Goal: Task Accomplishment & Management: Complete application form

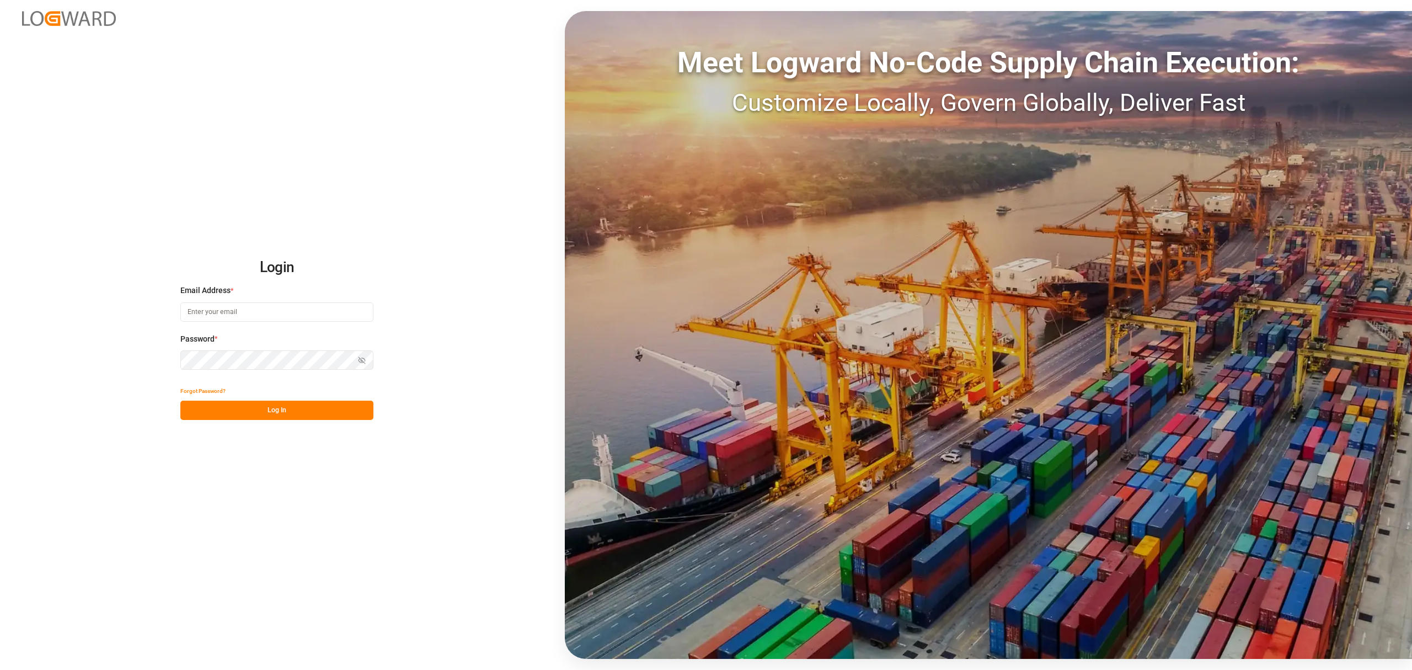
click at [276, 317] on input at bounding box center [276, 311] width 193 height 19
type input "m"
type input "[PERSON_NAME][EMAIL_ADDRESS][DOMAIN_NAME]"
click at [368, 362] on button "Show password" at bounding box center [361, 359] width 23 height 19
click at [331, 400] on div "Forgot Password? Log In" at bounding box center [276, 400] width 193 height 39
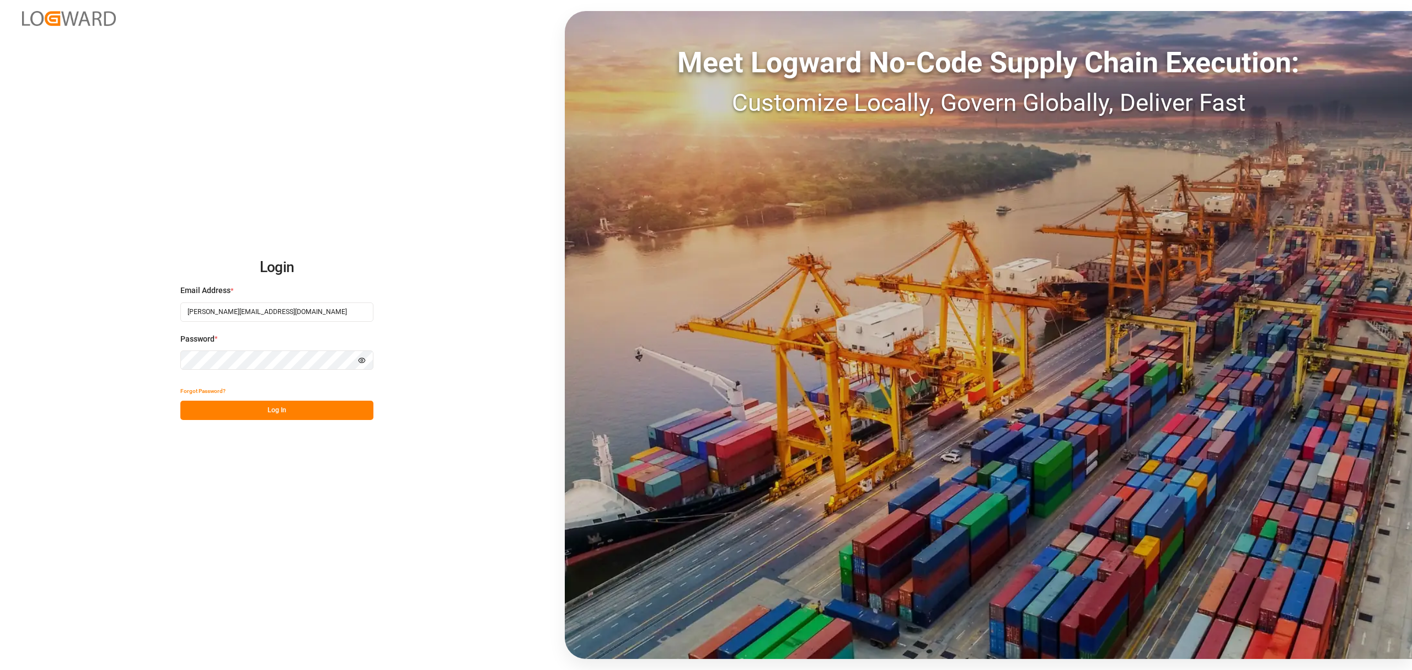
click at [324, 418] on button "Log In" at bounding box center [276, 409] width 193 height 19
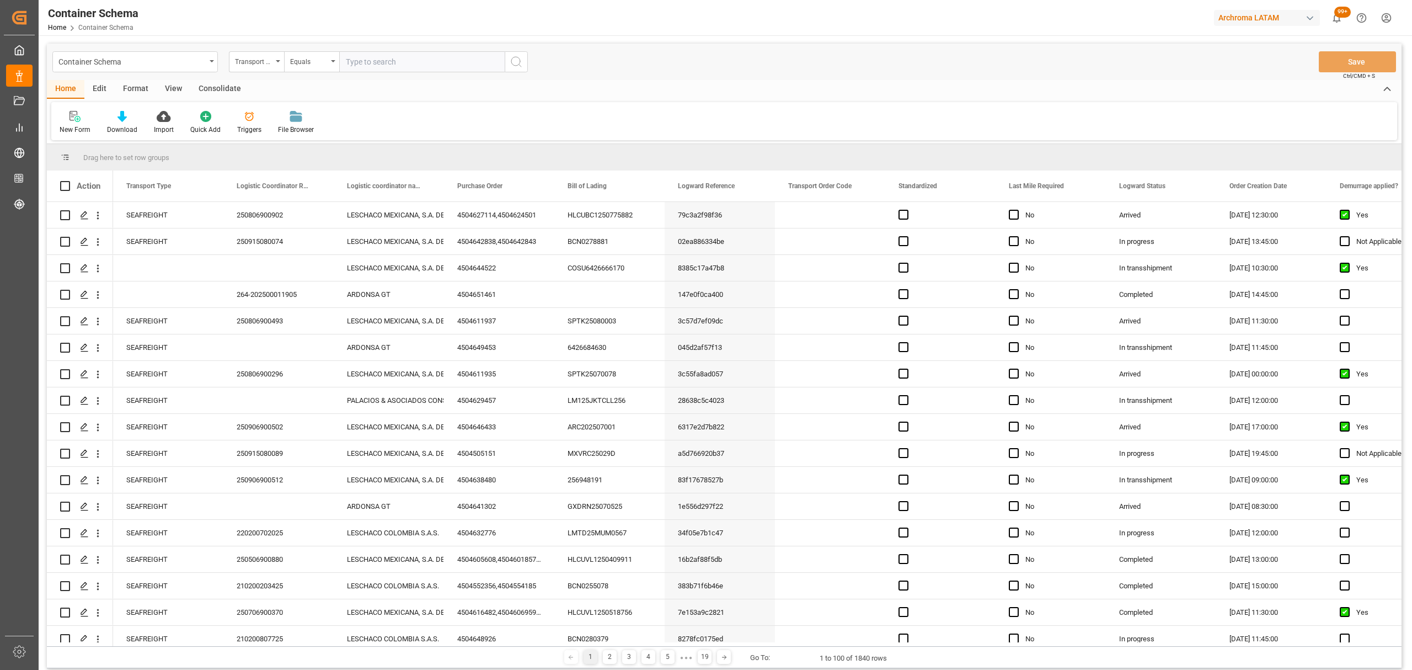
click at [206, 63] on div "Container Schema" at bounding box center [134, 61] width 165 height 21
click at [149, 144] on div "Purchase Orders" at bounding box center [135, 135] width 164 height 23
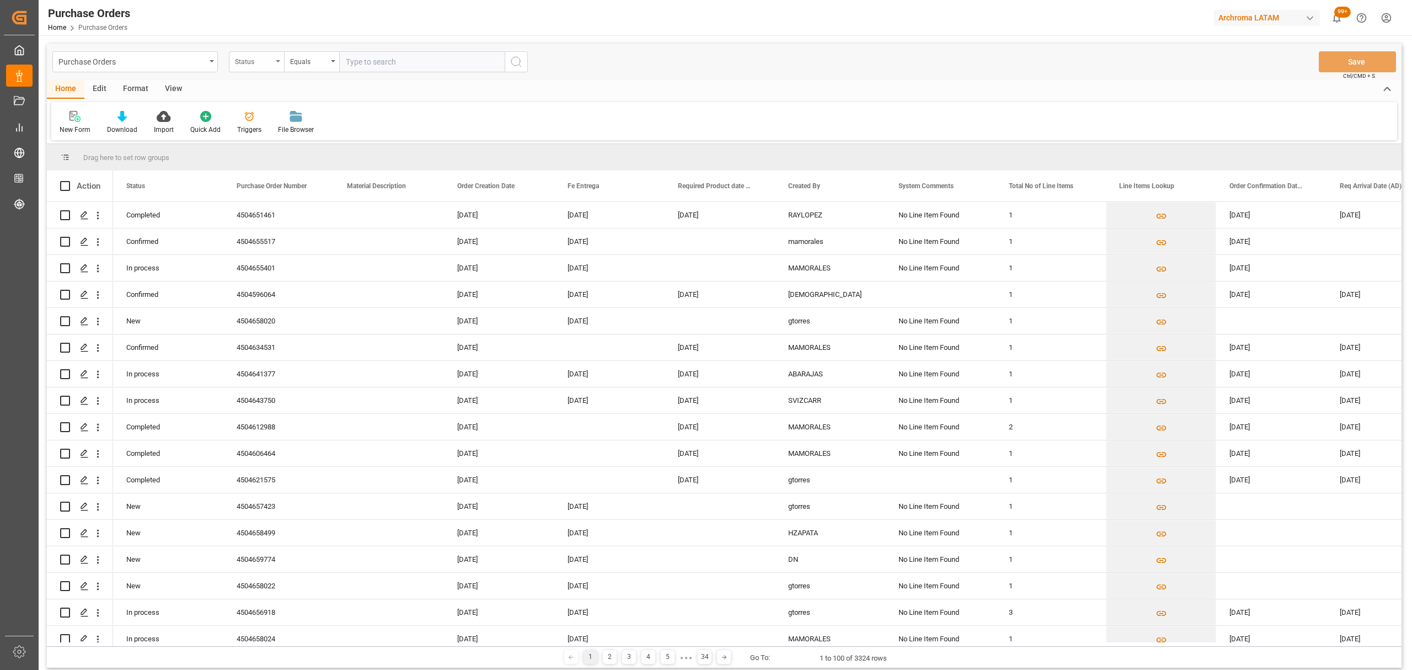
click at [268, 63] on div "Status" at bounding box center [254, 60] width 38 height 13
click at [294, 142] on div "Purchase Order Number" at bounding box center [311, 135] width 164 height 23
click at [311, 54] on div "Equals" at bounding box center [309, 60] width 38 height 13
click at [349, 132] on div "Fuzzy search" at bounding box center [367, 135] width 164 height 23
click at [382, 57] on input "text" at bounding box center [421, 61] width 165 height 21
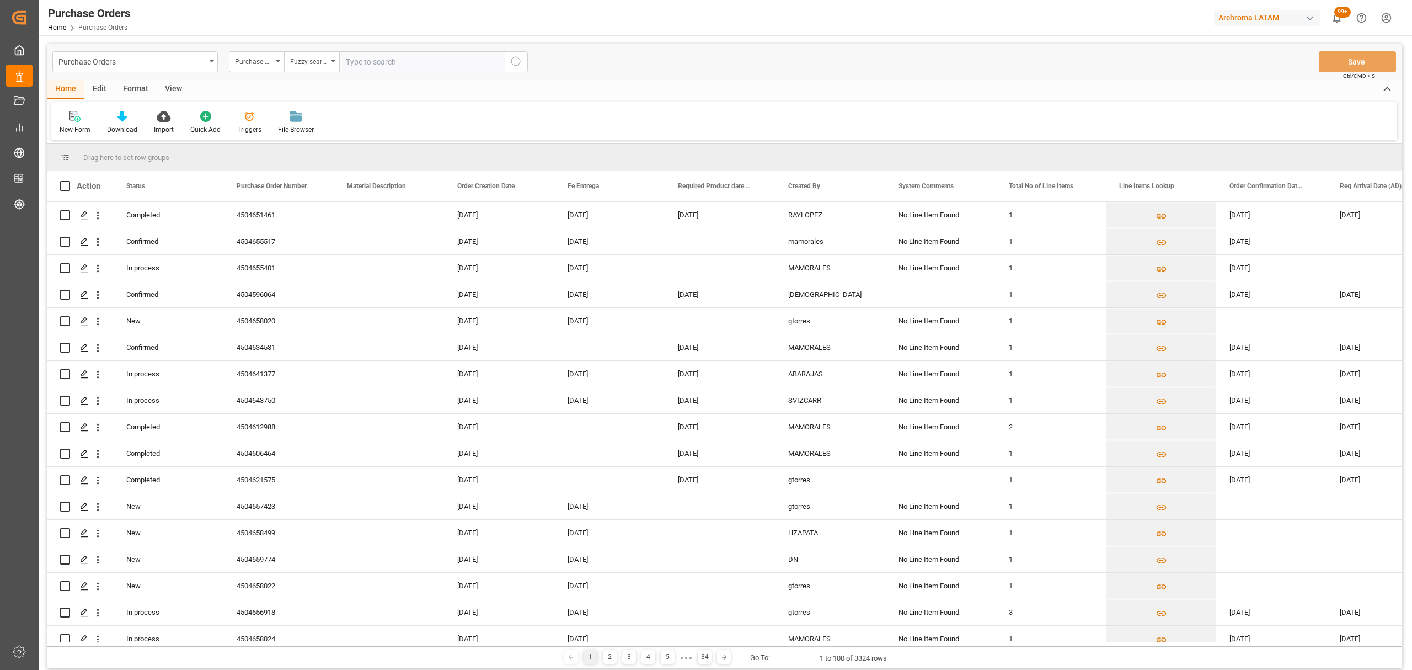
paste input "4504640206"
type input "4504640206"
click at [512, 64] on icon "search button" at bounding box center [516, 61] width 13 height 13
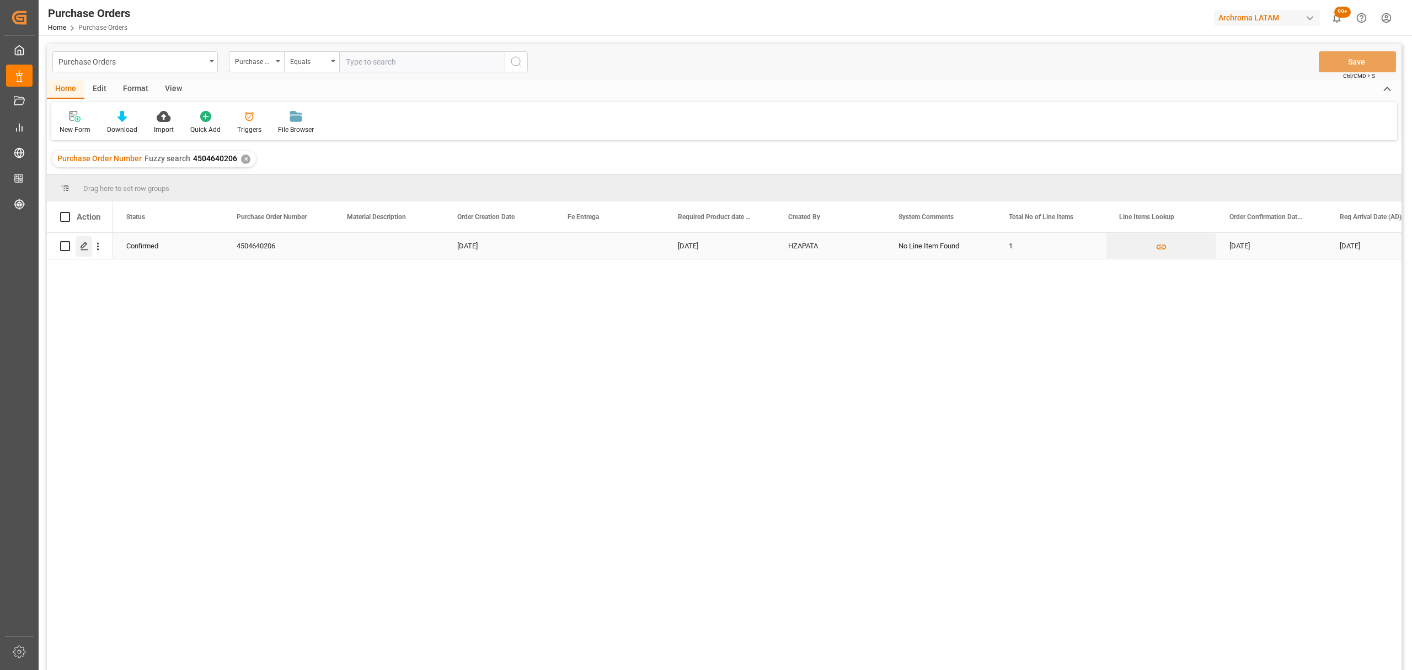
click at [81, 247] on polygon "Press SPACE to select this row." at bounding box center [84, 246] width 6 height 6
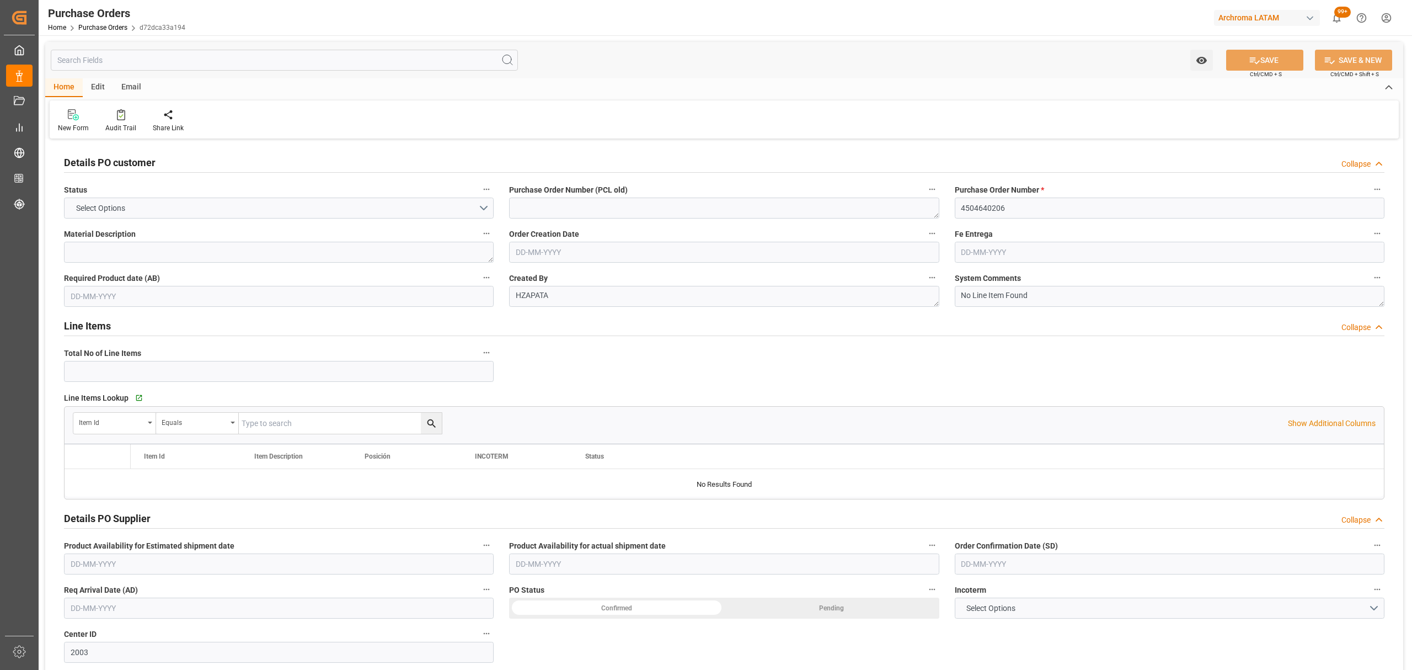
type input "1"
type input "07-07-2025"
type input "25-10-2025"
type input "29-08-2025"
type input "29-09-2025"
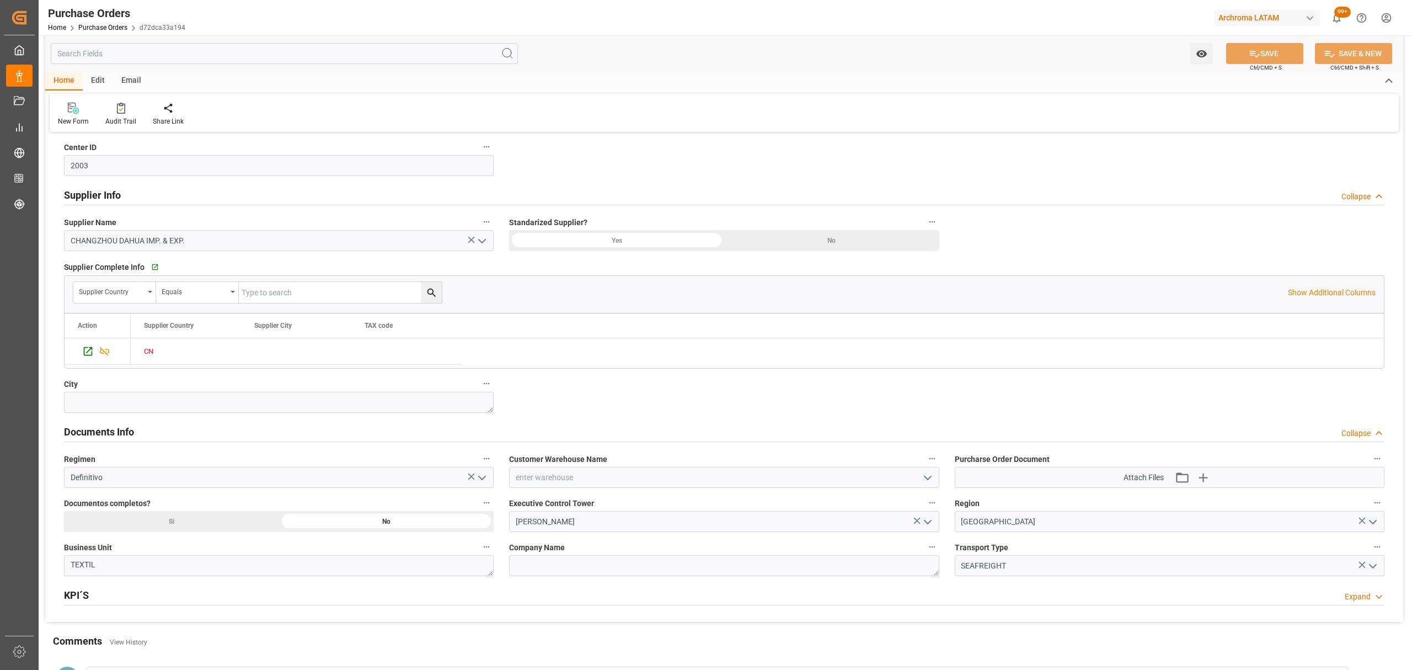
scroll to position [515, 0]
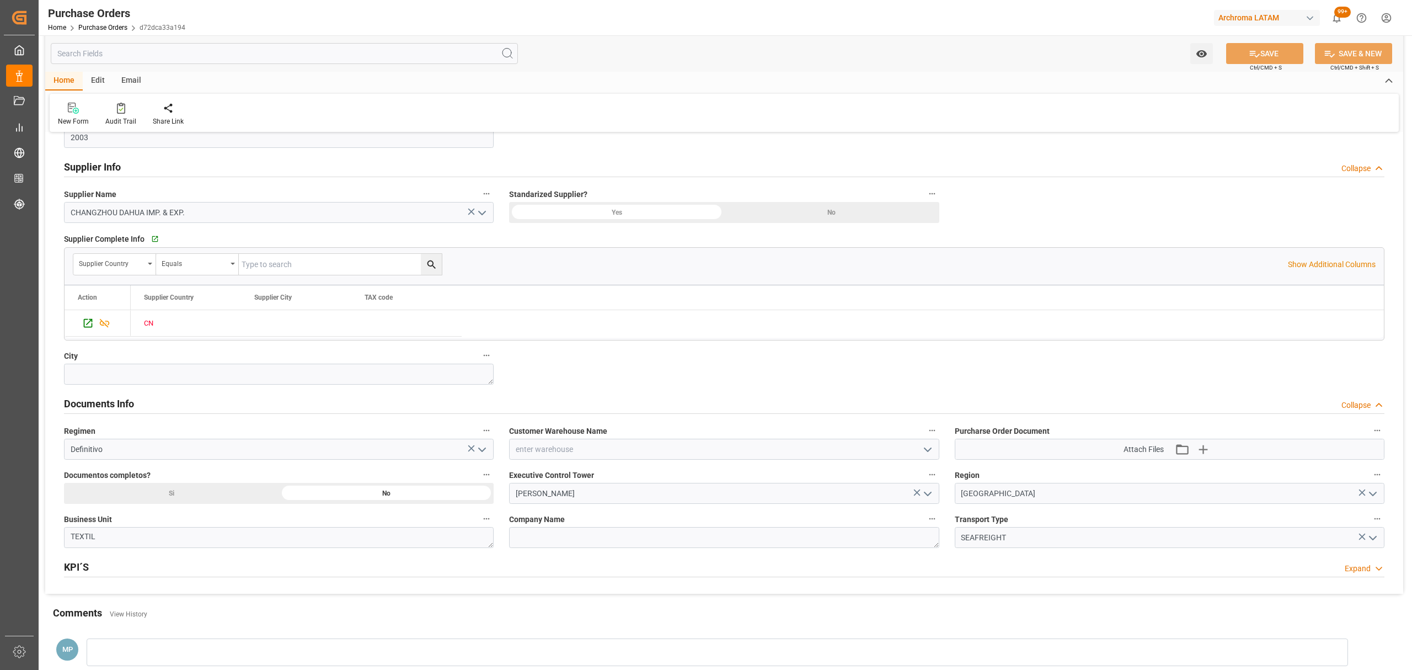
click at [1218, 449] on div "Attach Files Attach existing file Upload new file" at bounding box center [1169, 449] width 429 height 20
click at [1202, 451] on icon "button" at bounding box center [1203, 449] width 10 height 10
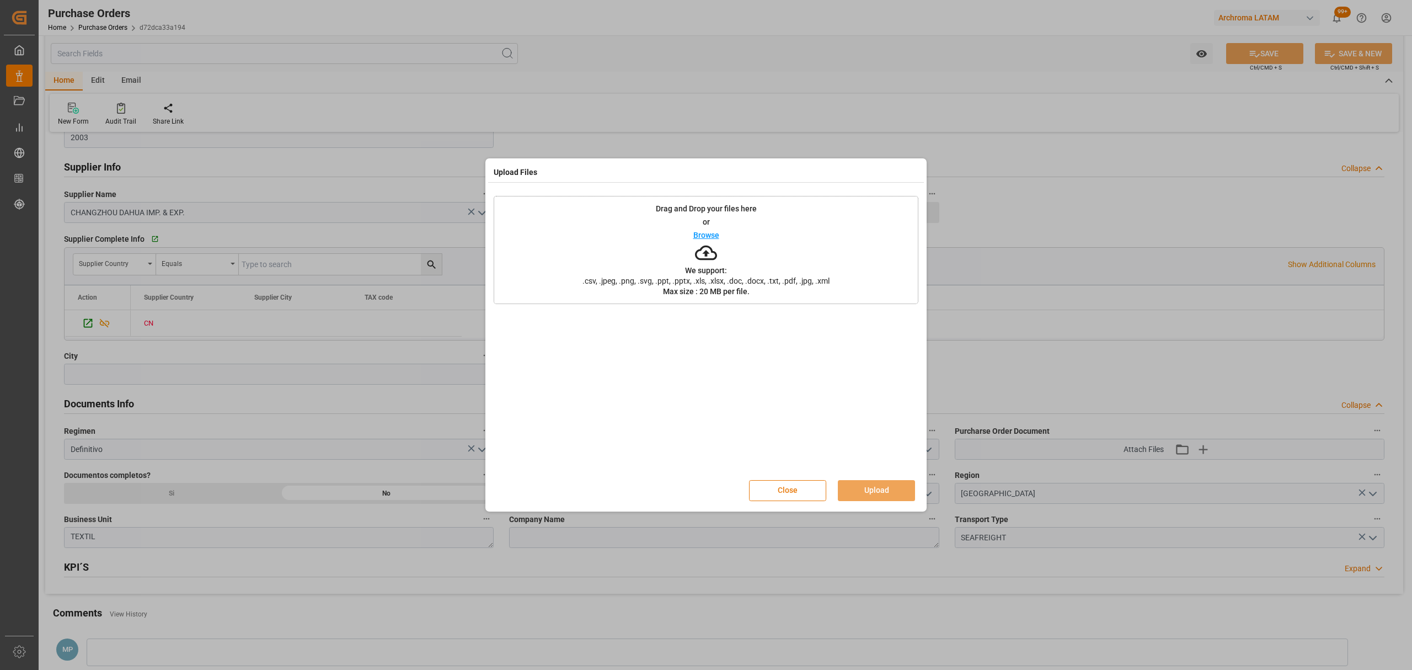
click at [778, 486] on button "Close" at bounding box center [787, 490] width 77 height 21
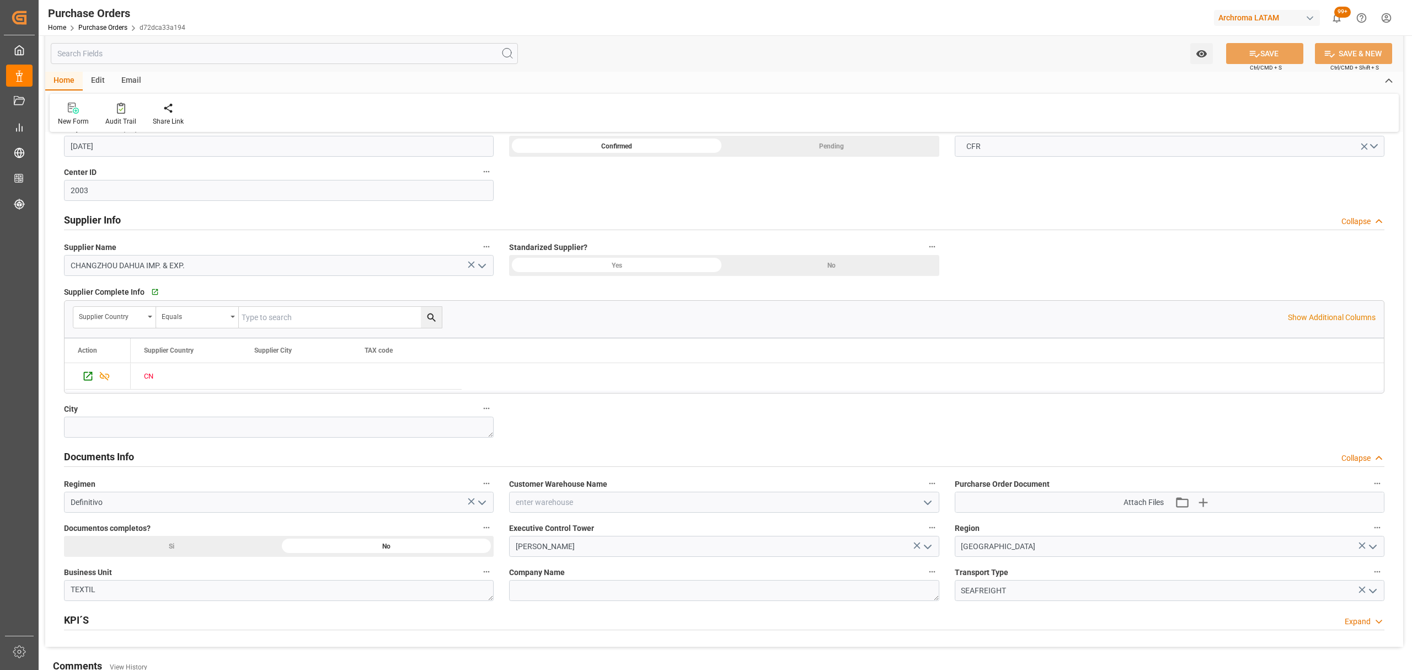
scroll to position [588, 0]
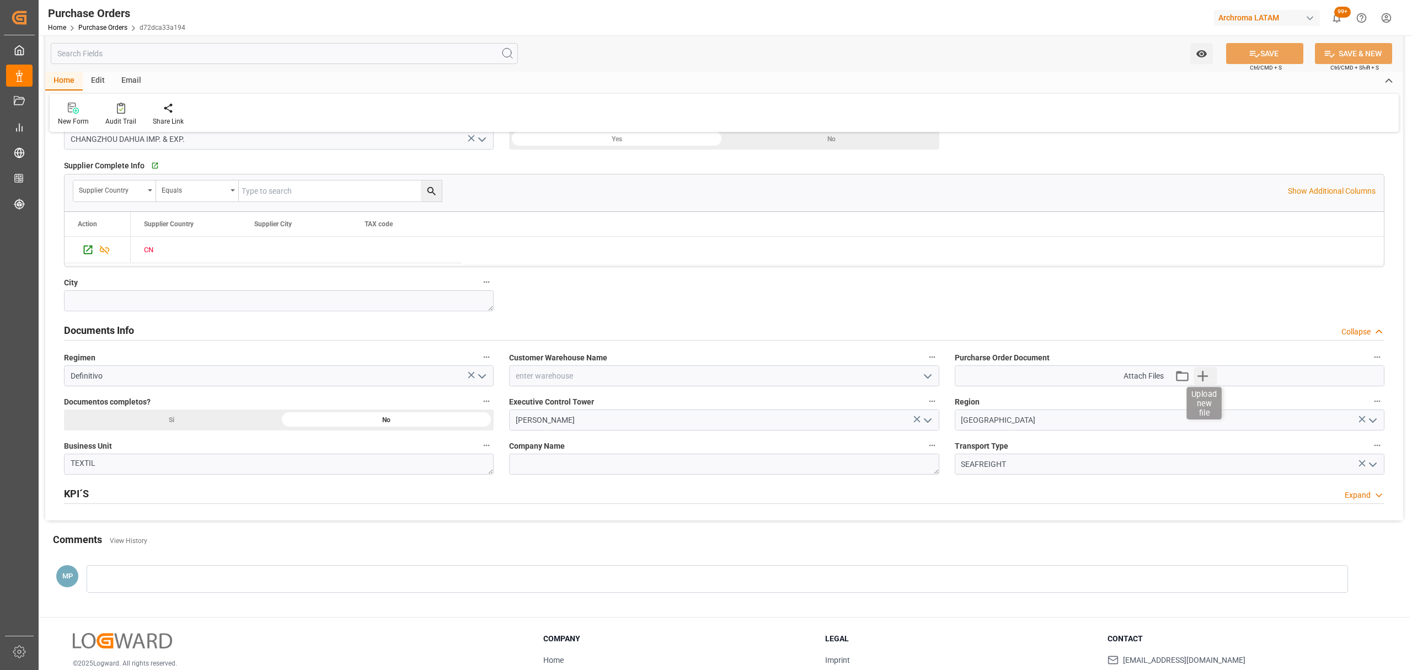
click at [1199, 376] on icon "button" at bounding box center [1203, 376] width 18 height 18
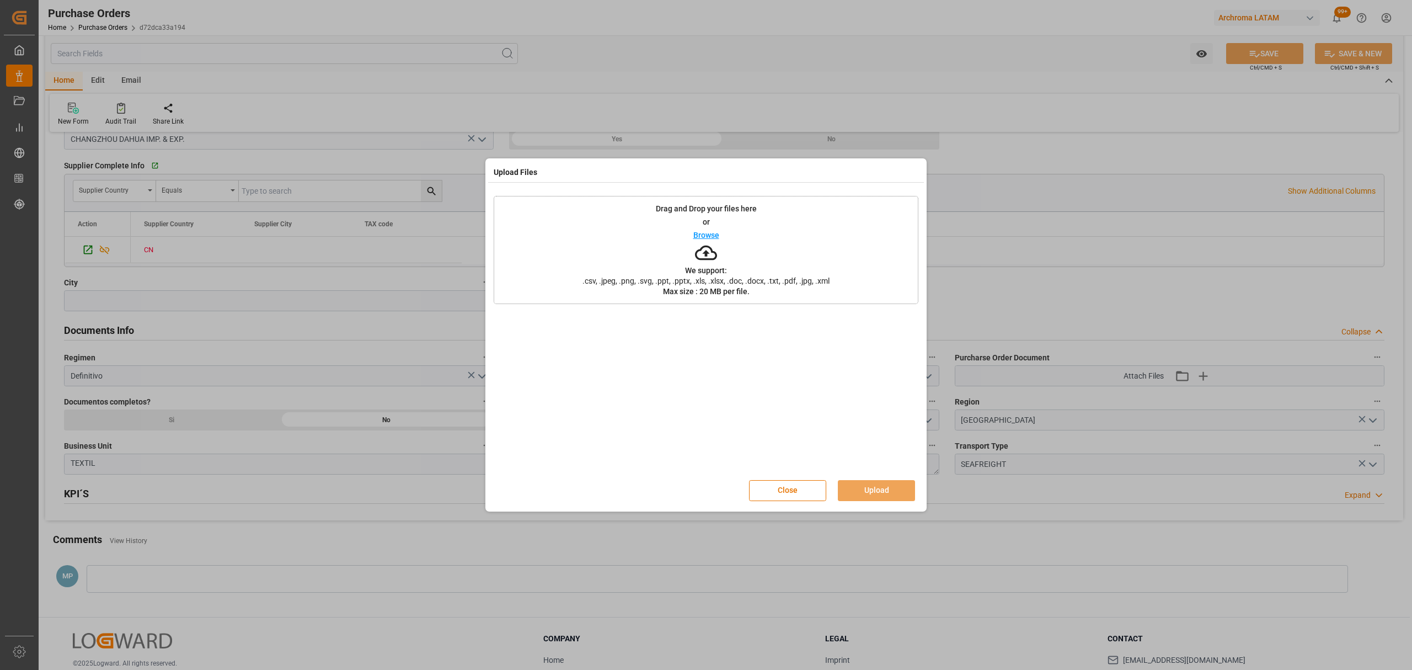
click at [715, 234] on p "Browse" at bounding box center [706, 235] width 26 height 8
click at [896, 486] on button "Upload" at bounding box center [876, 490] width 77 height 21
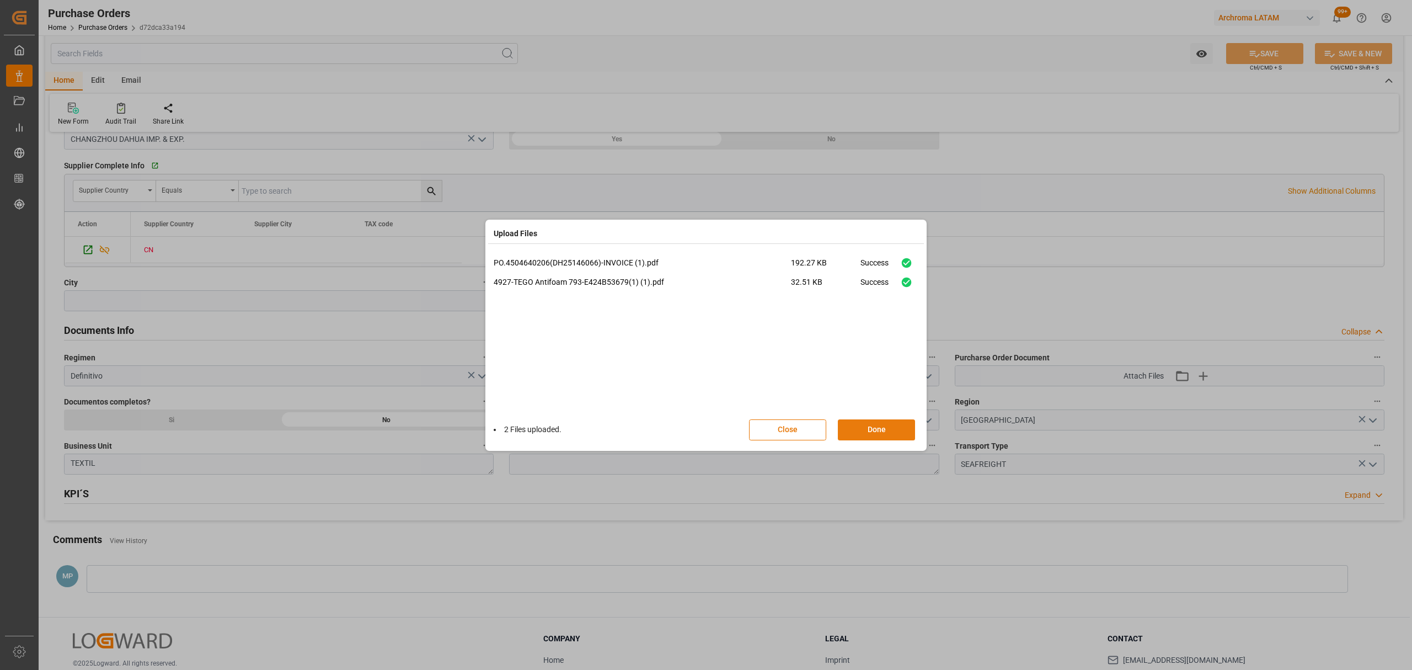
click at [898, 433] on button "Done" at bounding box center [876, 429] width 77 height 21
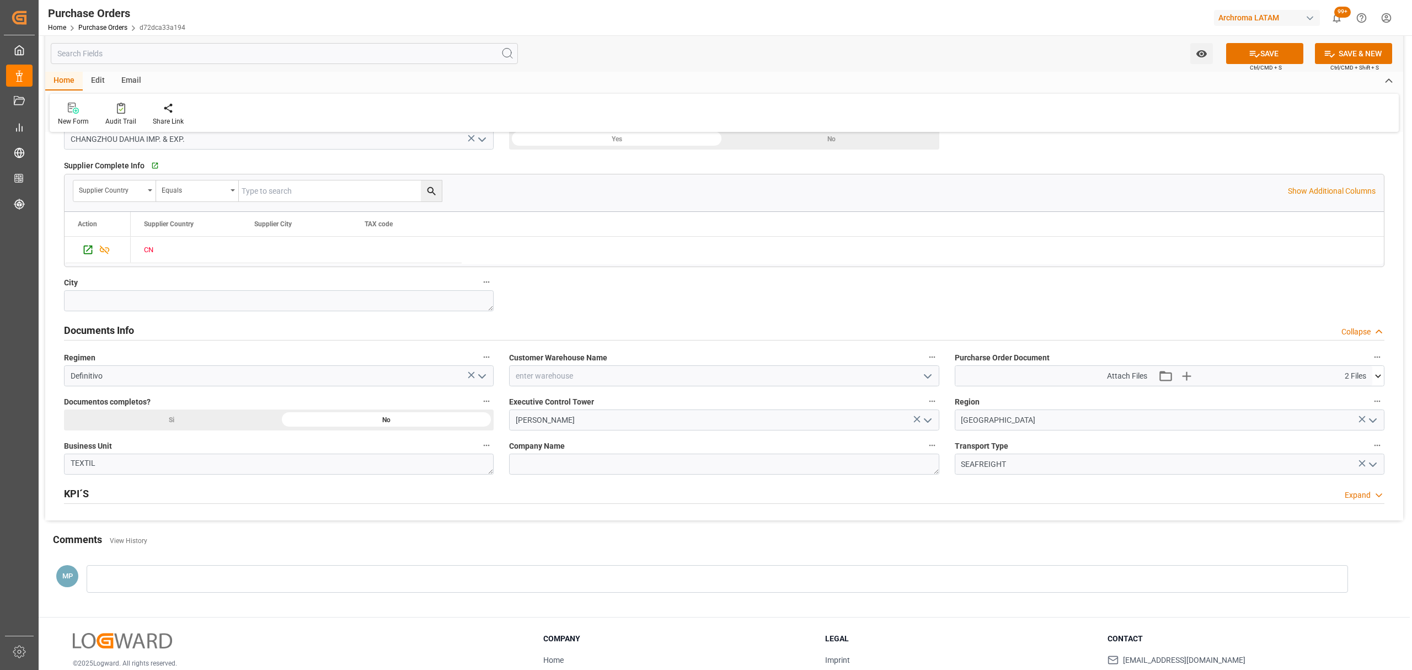
click at [921, 378] on icon "open menu" at bounding box center [927, 376] width 13 height 13
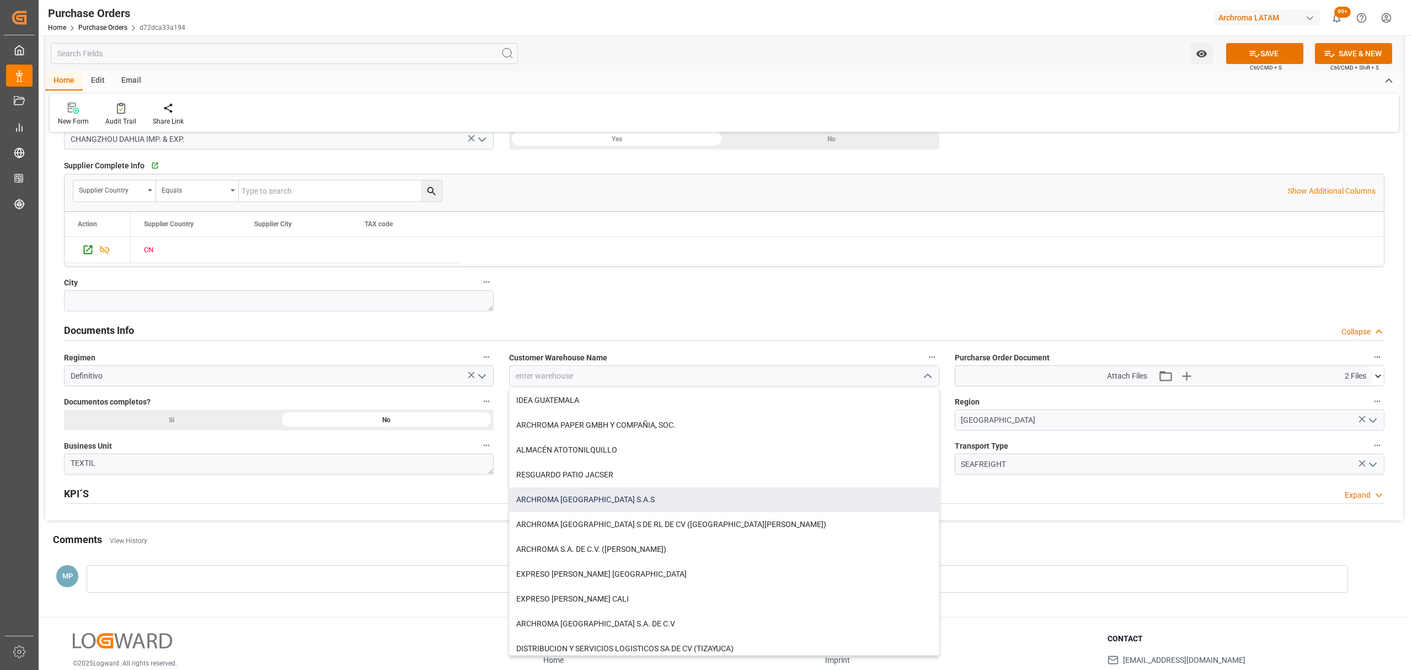
click at [592, 501] on div "ARCHROMA COLOMBIA S.A.S" at bounding box center [724, 499] width 429 height 25
type input "ARCHROMA COLOMBIA S.A.S"
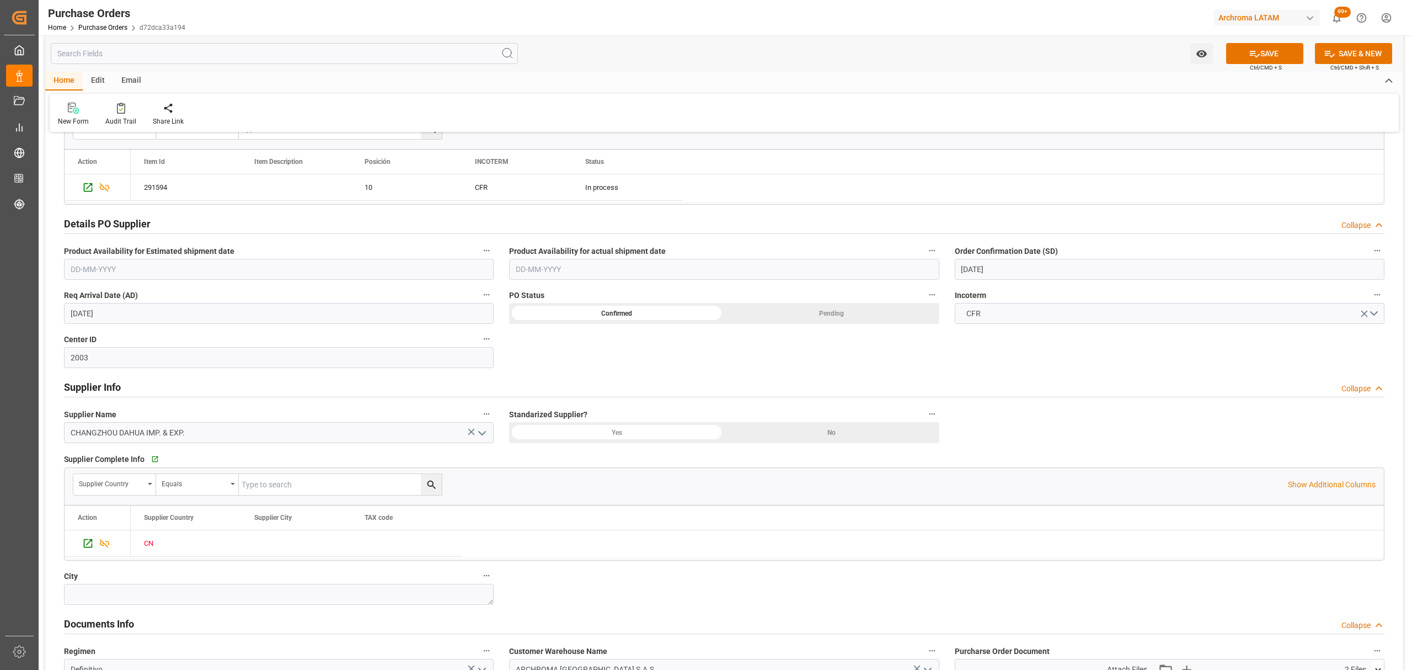
scroll to position [294, 0]
click at [1016, 265] on input "29-08-2025" at bounding box center [1170, 269] width 430 height 21
click at [1104, 296] on button "Next Month" at bounding box center [1103, 296] width 7 height 7
click at [1037, 338] on div "4" at bounding box center [1034, 337] width 14 height 13
type input "04-09-2025"
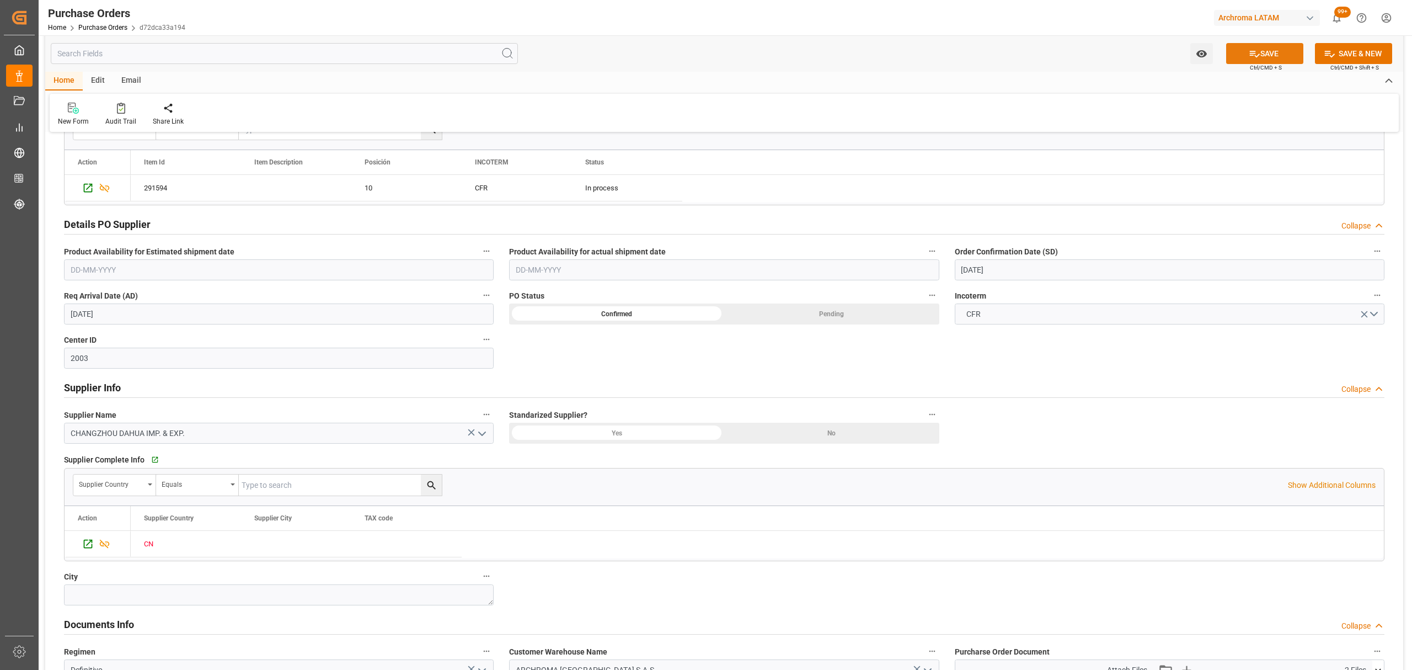
click at [1271, 54] on button "SAVE" at bounding box center [1264, 53] width 77 height 21
drag, startPoint x: 1217, startPoint y: 56, endPoint x: 1209, endPoint y: 56, distance: 7.7
click at [1214, 56] on div "SAVE Ctrl/CMD + S" at bounding box center [1264, 53] width 100 height 21
click at [1207, 56] on button "Watch Option" at bounding box center [1201, 53] width 23 height 21
click at [1157, 76] on span "Start Watching" at bounding box center [1155, 78] width 100 height 12
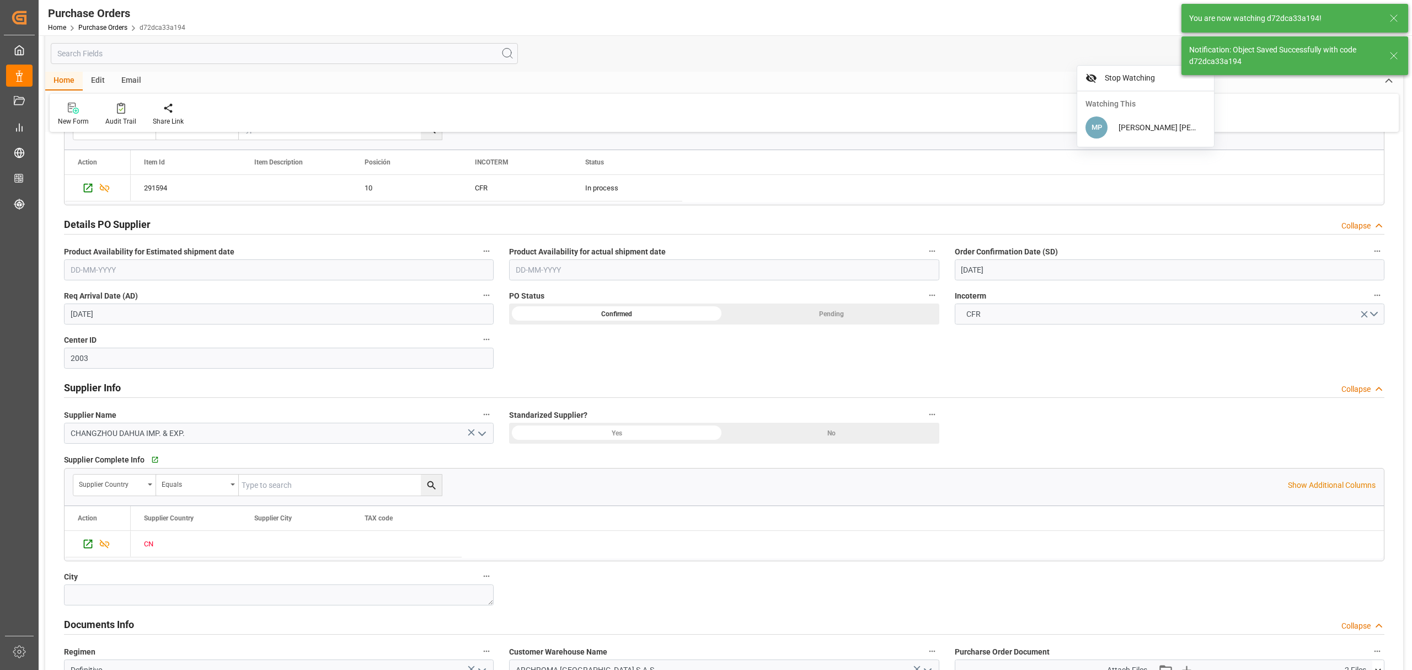
click at [130, 80] on div "Email" at bounding box center [131, 81] width 36 height 19
click at [86, 110] on div at bounding box center [75, 108] width 34 height 12
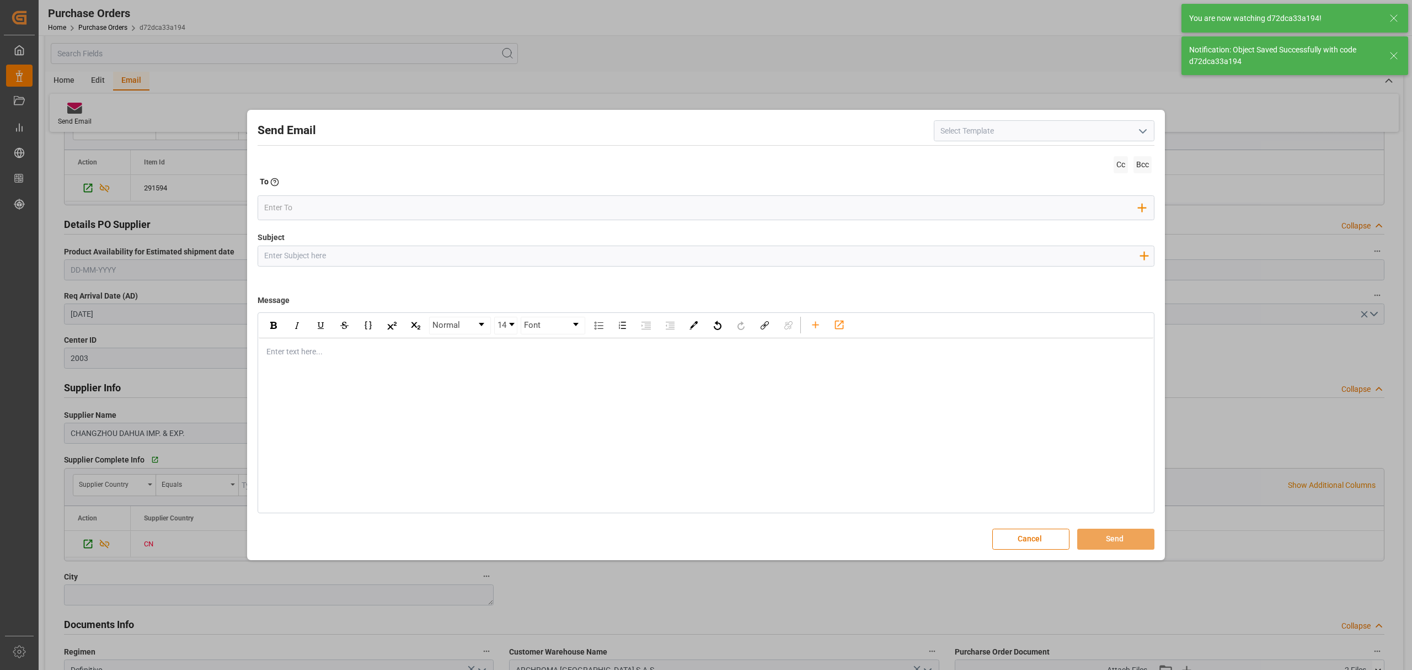
click at [339, 255] on input "Subject" at bounding box center [701, 255] width 887 height 19
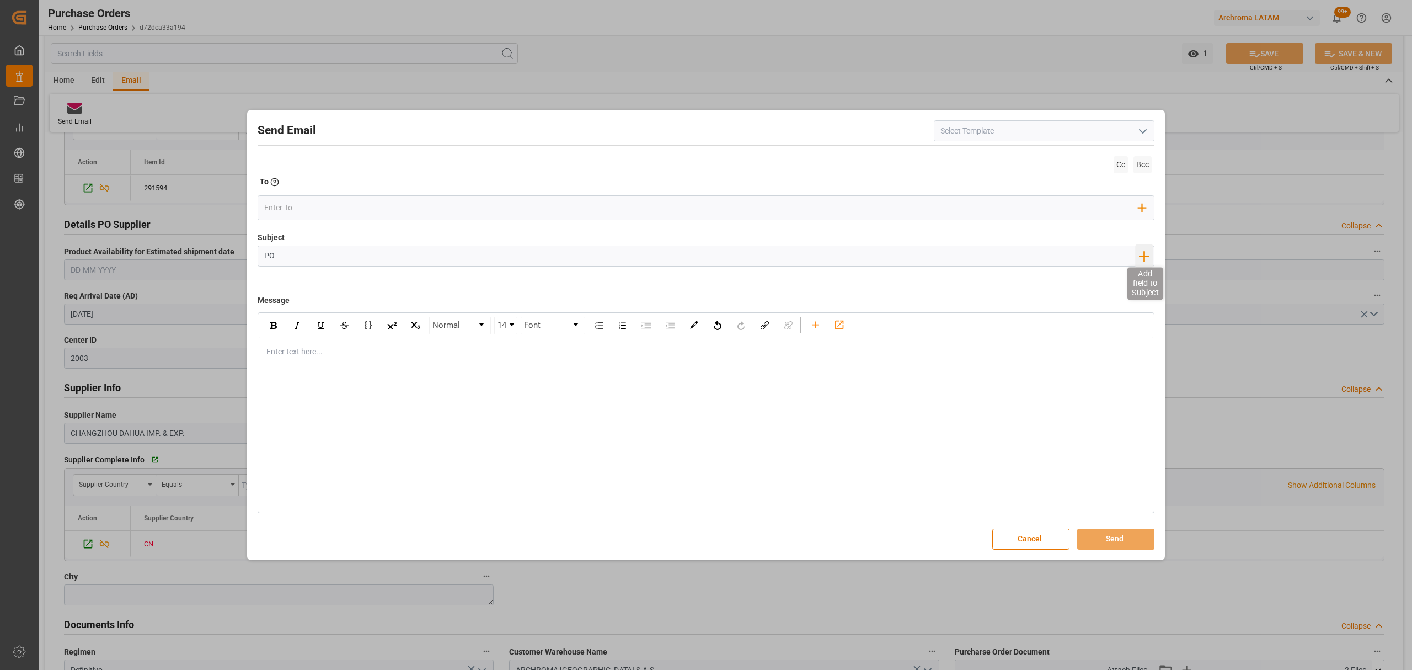
click at [1136, 260] on icon "button" at bounding box center [1144, 256] width 18 height 18
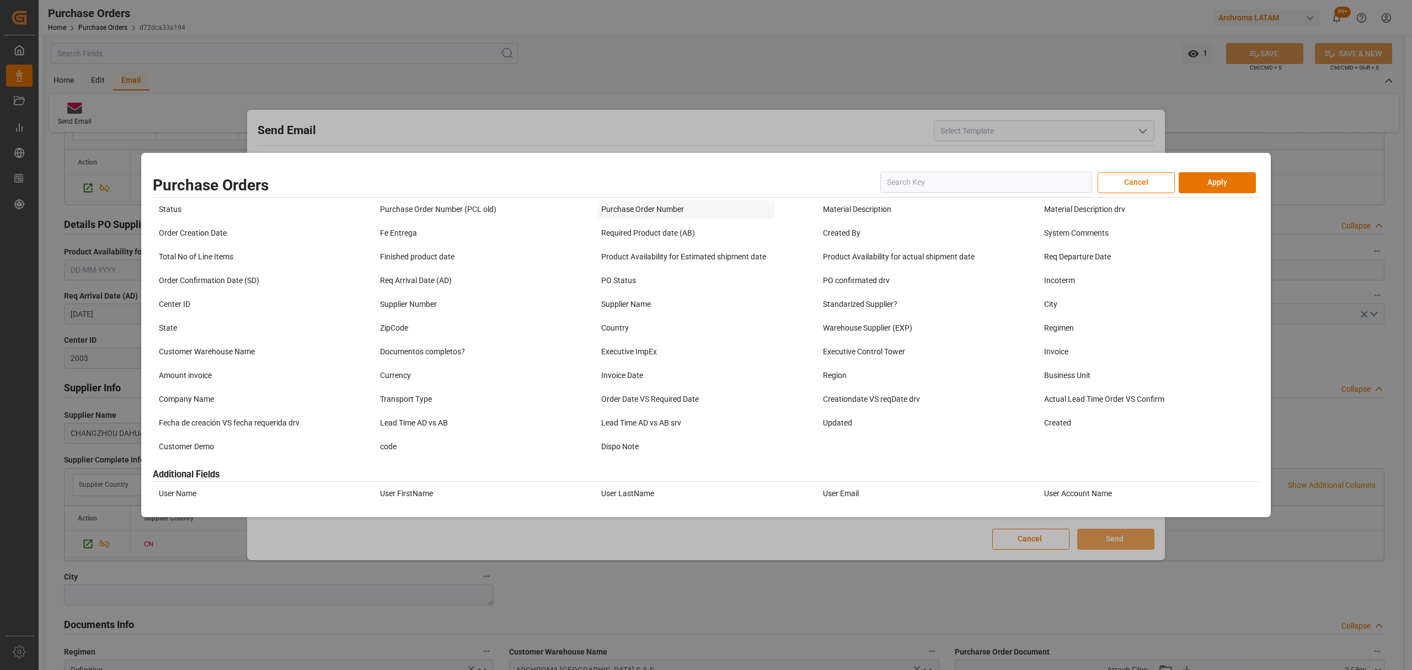
click at [690, 212] on div "Purchase Order Number" at bounding box center [686, 209] width 177 height 18
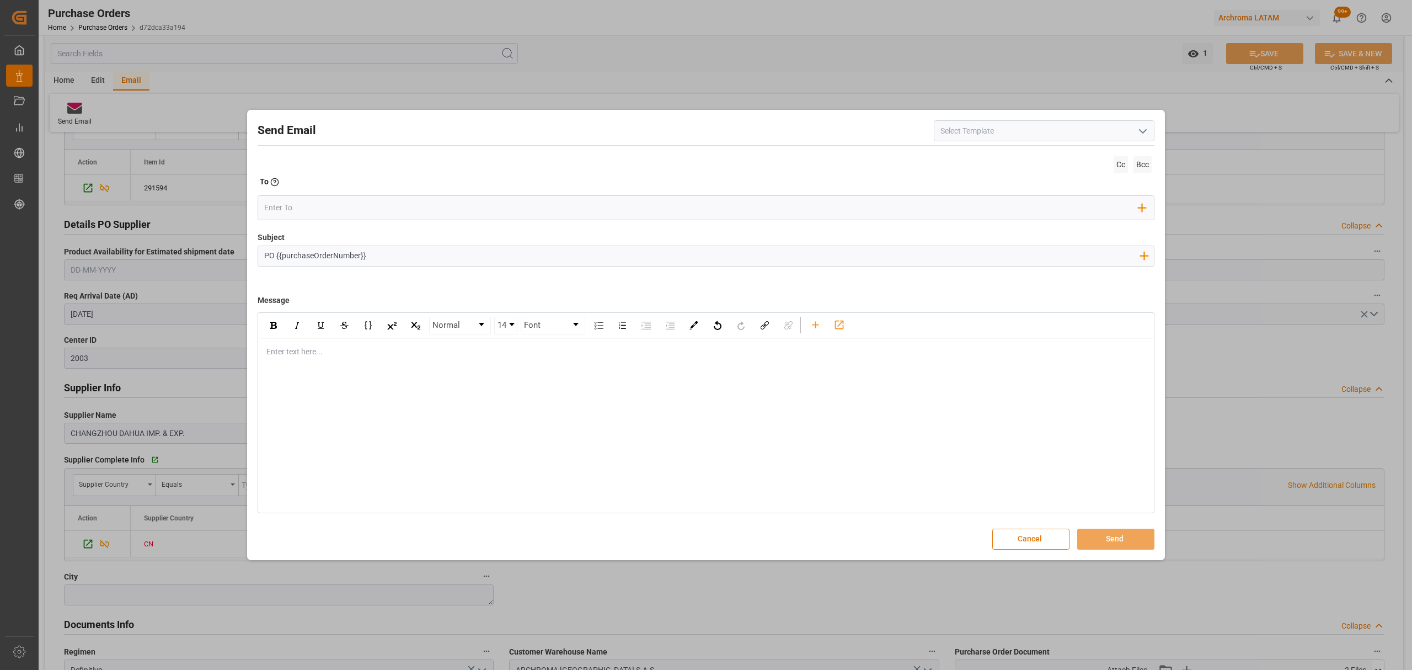
click at [417, 247] on input "PO {{purchaseOrderNumber}}" at bounding box center [701, 255] width 887 height 19
click at [572, 257] on input "PO {{purchaseOrderNumber}} //TE//DOCUMENTOS// CHANGZHOU DAHUA IMP" at bounding box center [701, 255] width 887 height 19
type input "PO {{purchaseOrderNumber}} //TE//DOCUMENTOS// CHANGZHOU DAHUA IMP & EXP//ARCHRO…"
click at [319, 353] on div "rdw-editor" at bounding box center [706, 352] width 879 height 12
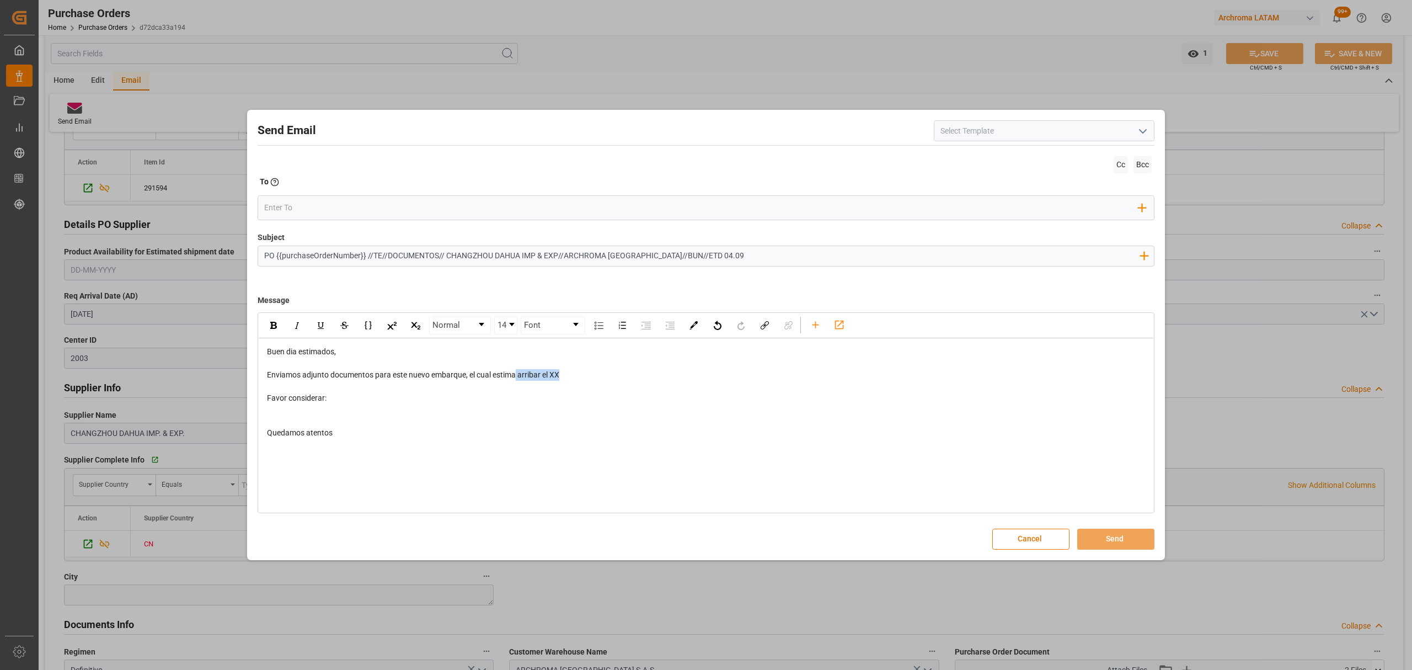
drag, startPoint x: 586, startPoint y: 376, endPoint x: 518, endPoint y: 376, distance: 67.3
click at [518, 376] on div "Enviamos adjunto documentos para este nuevo embarque, el cual estima arribar el…" at bounding box center [706, 375] width 879 height 12
click at [308, 405] on div "rdw-editor" at bounding box center [706, 410] width 879 height 12
click at [815, 330] on icon "rdw-toolbar" at bounding box center [816, 325] width 12 height 12
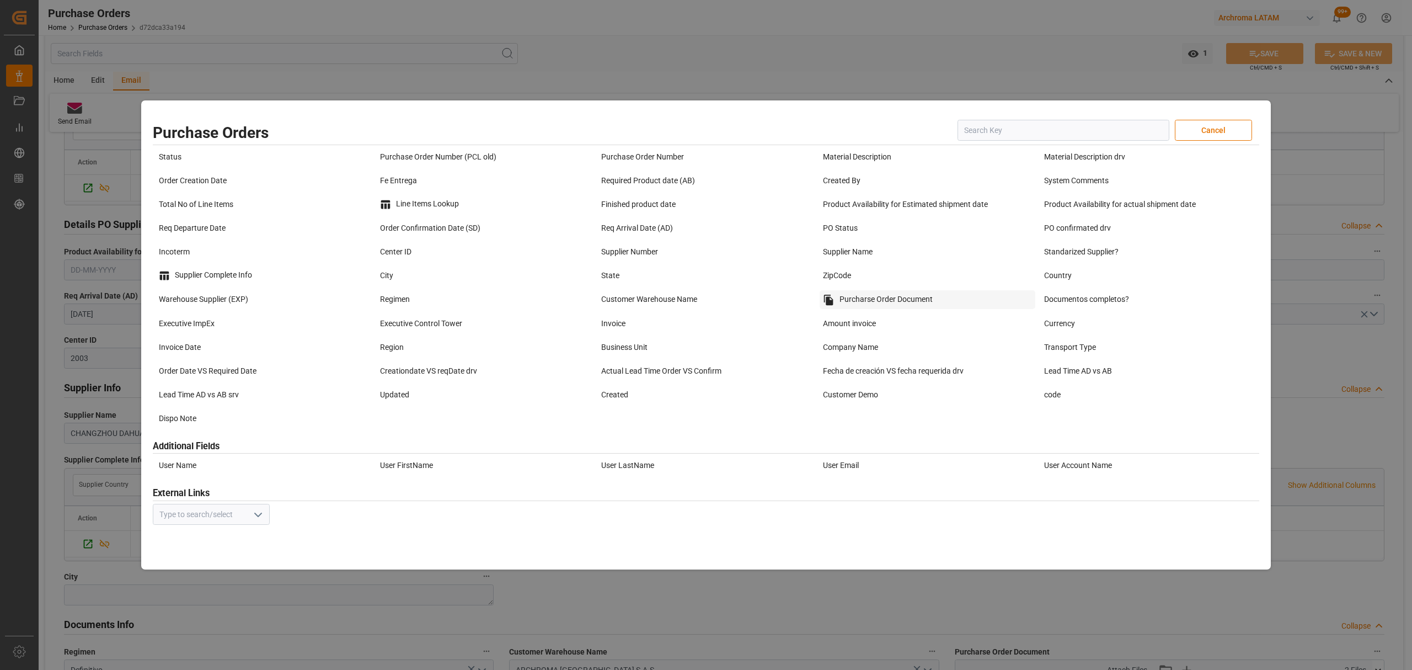
click at [909, 304] on div "Purcharse Order Document" at bounding box center [928, 299] width 216 height 19
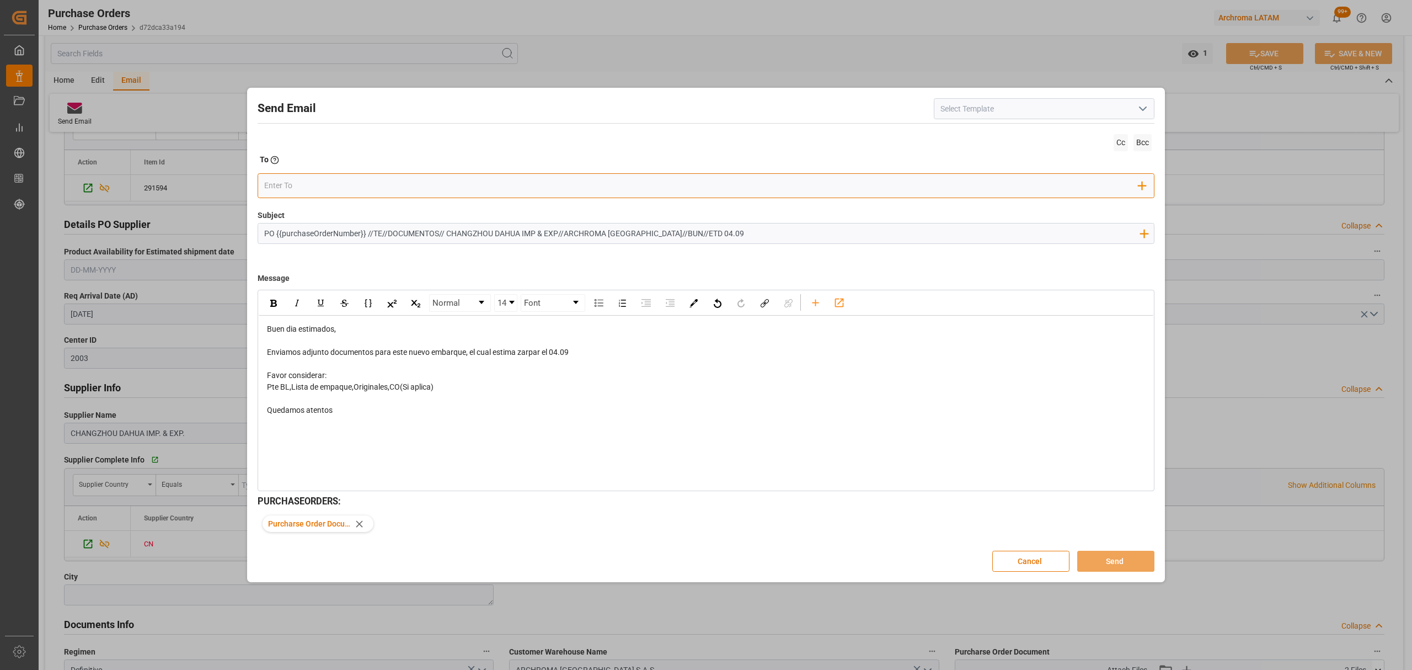
click at [281, 179] on input "email" at bounding box center [701, 186] width 875 height 17
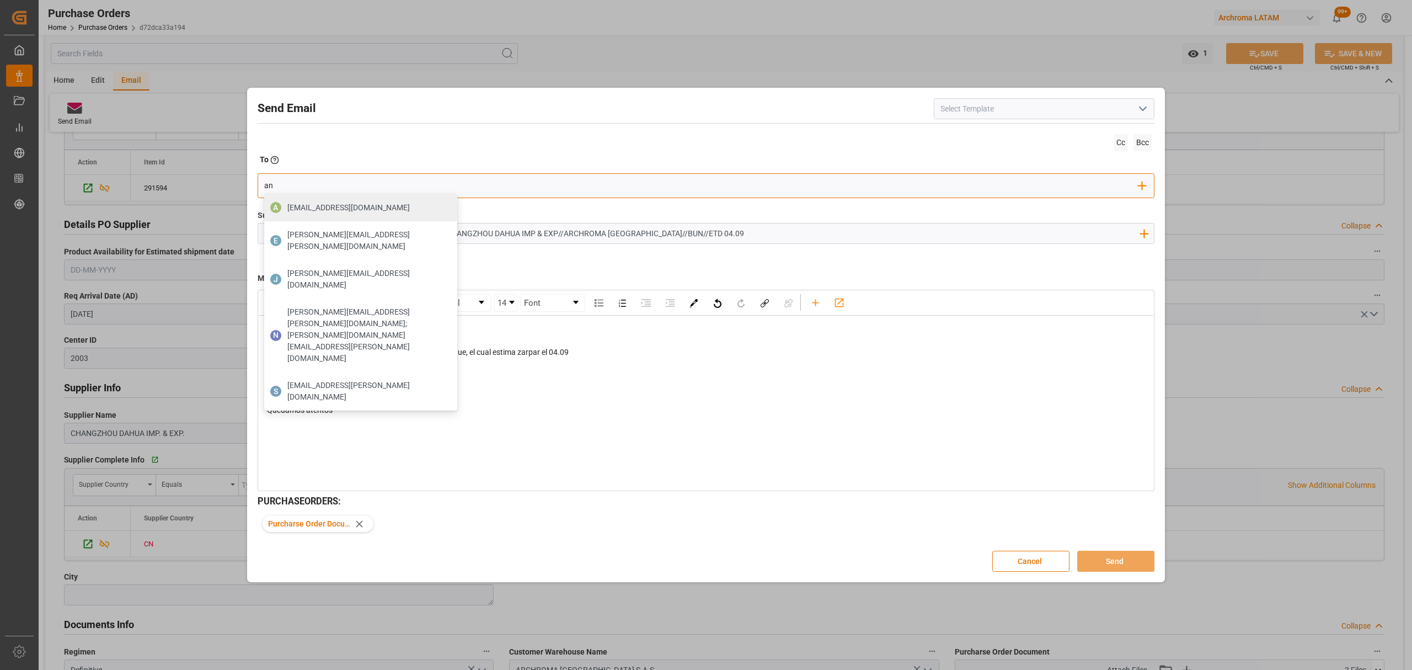
drag, startPoint x: 251, startPoint y: 188, endPoint x: 238, endPoint y: 186, distance: 13.3
click at [238, 186] on div "Send Email Cc Bcc To Enter the TO Email address an A aduanahn@glcamerica.com E …" at bounding box center [706, 335] width 1412 height 670
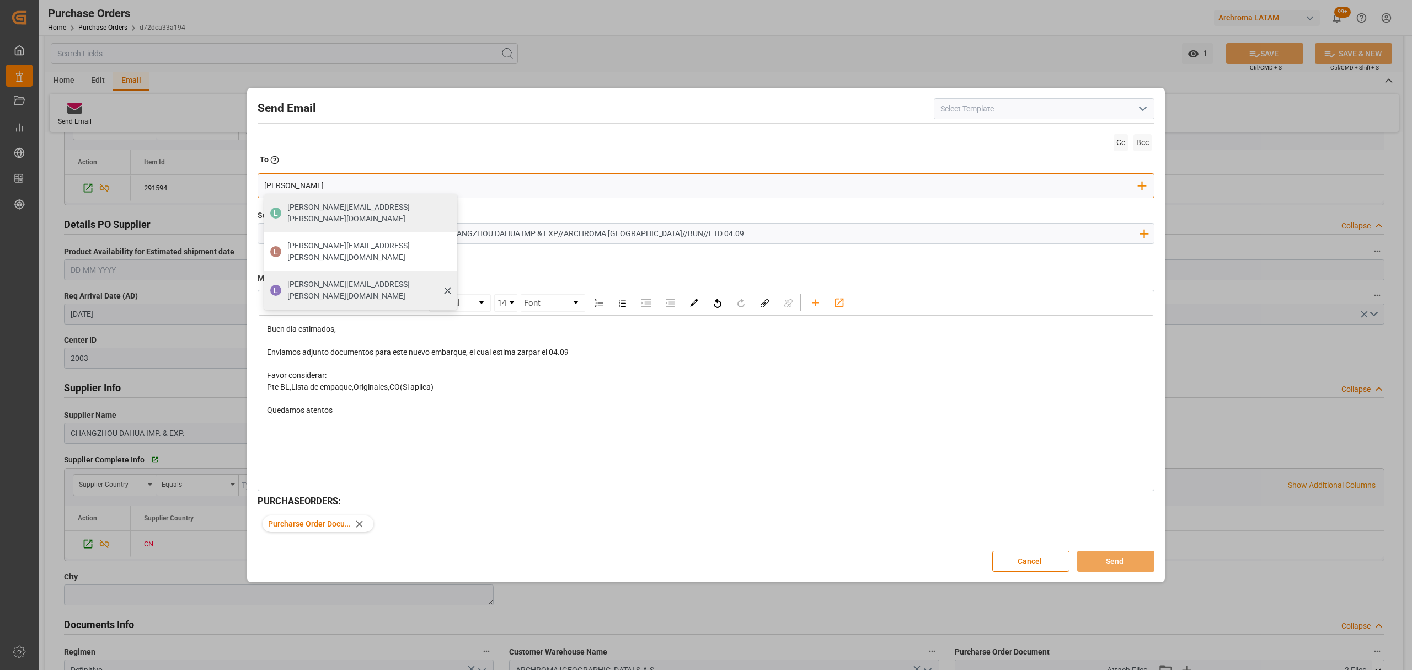
type input "luis"
click at [301, 279] on span "luis.montoya@leschaco.com" at bounding box center [368, 290] width 162 height 23
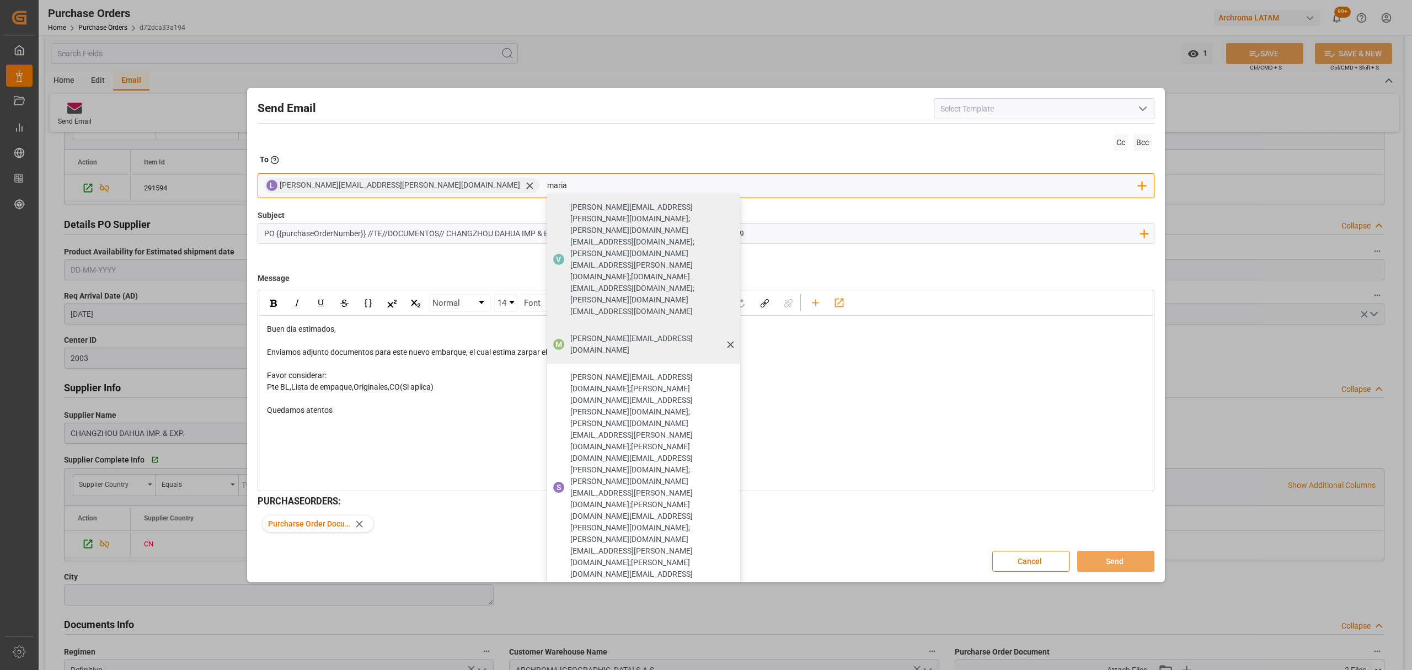
type input "maria"
click at [570, 333] on span "[PERSON_NAME][EMAIL_ADDRESS][DOMAIN_NAME]" at bounding box center [651, 344] width 162 height 23
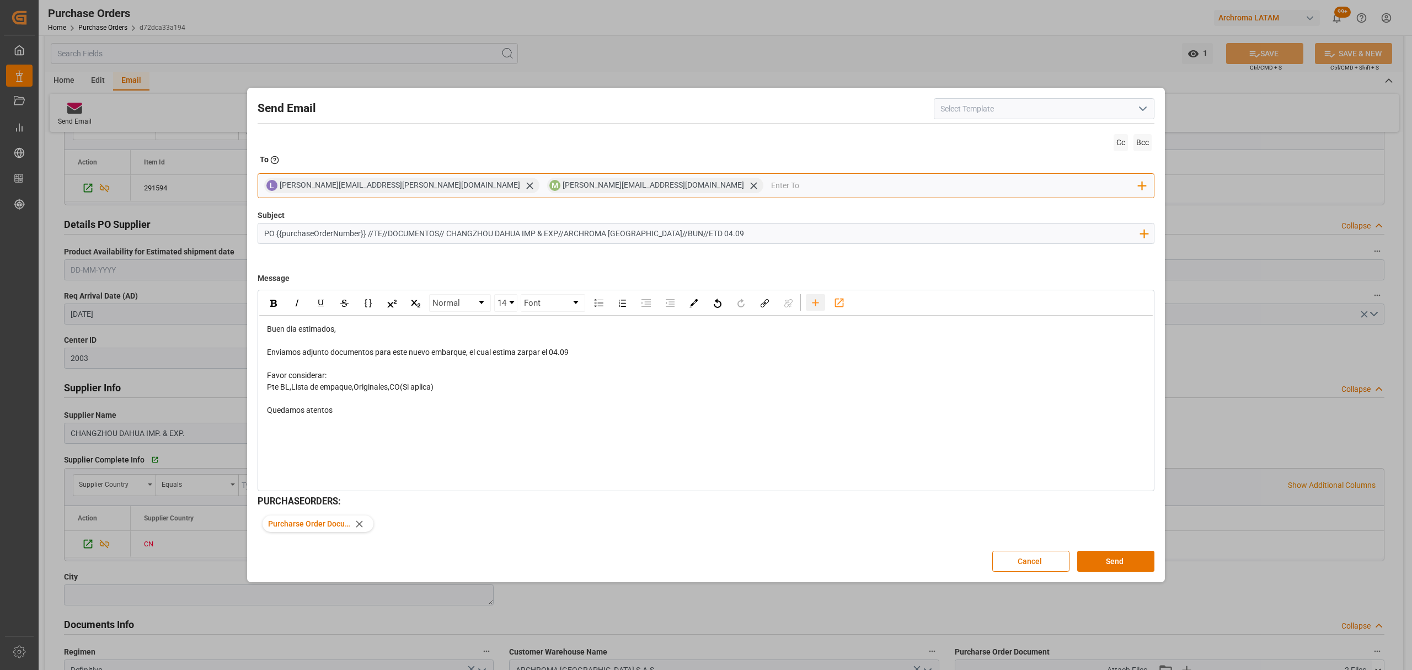
click at [816, 300] on icon "rdw-toolbar" at bounding box center [816, 303] width 12 height 12
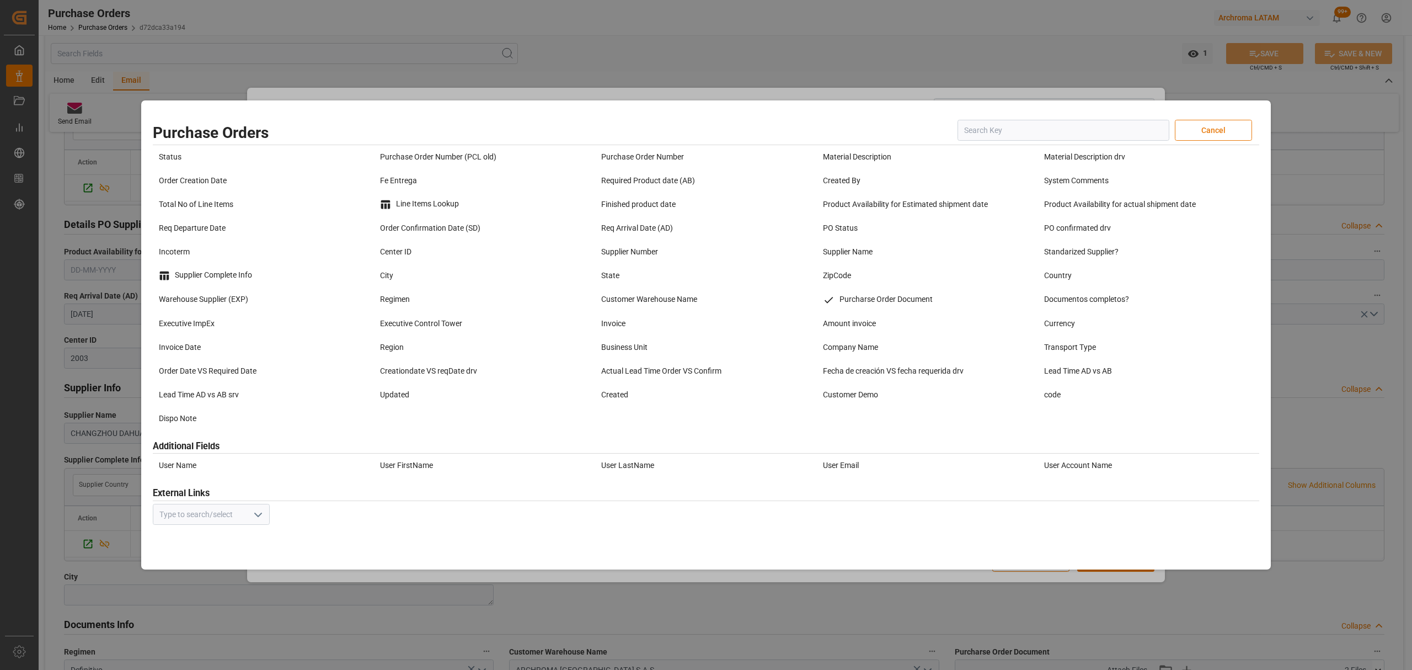
click at [1227, 137] on button "Cancel" at bounding box center [1213, 130] width 77 height 21
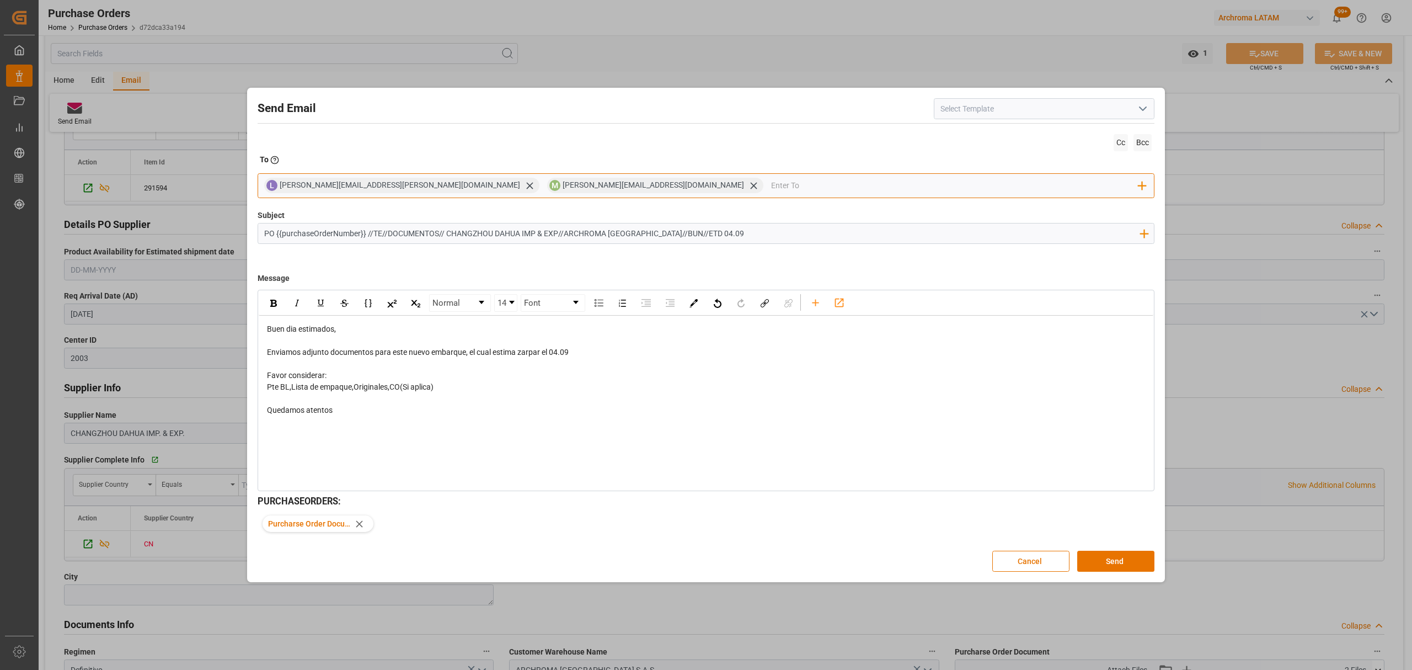
click at [771, 180] on input "email" at bounding box center [955, 186] width 368 height 17
type input "jon"
click at [794, 206] on span "jonathan.rodriguez@leschaco.com" at bounding box center [875, 212] width 162 height 23
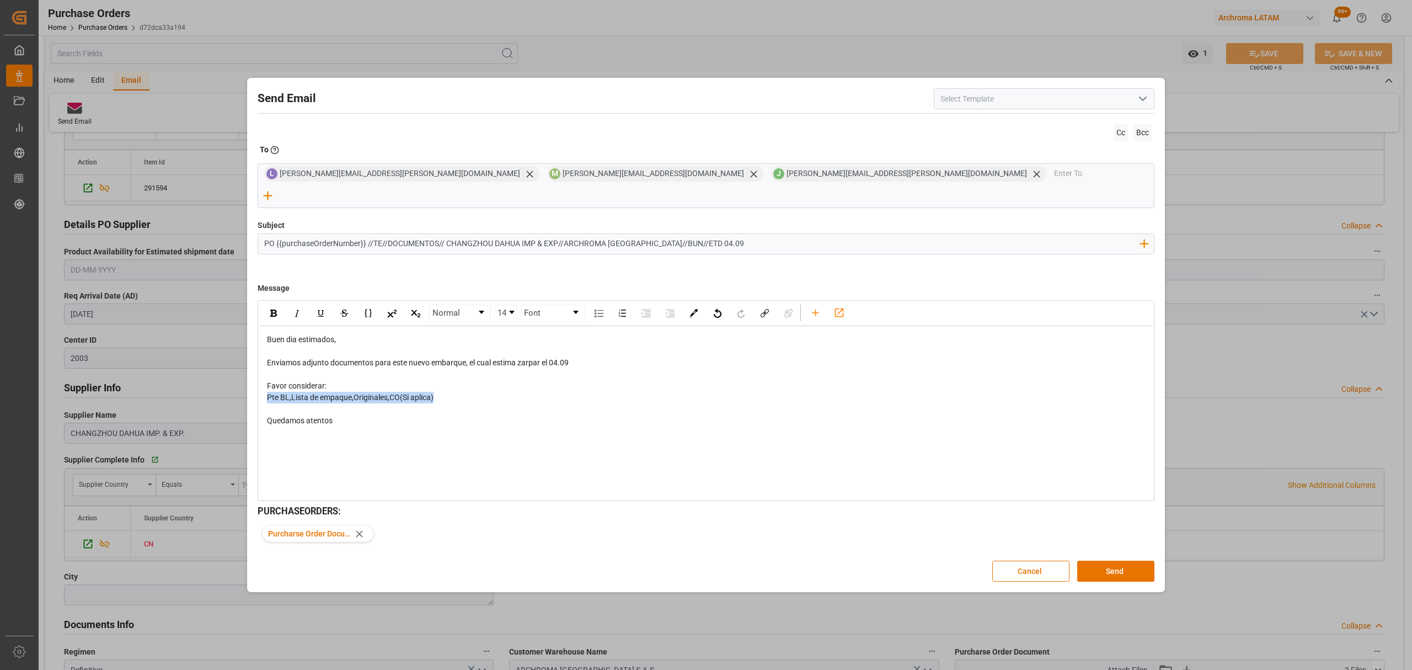
drag, startPoint x: 453, startPoint y: 393, endPoint x: 263, endPoint y: 388, distance: 190.9
click at [263, 388] on div "Buen dia estimados, Enviamos adjunto documentos para este nuevo embarque, el cu…" at bounding box center [706, 380] width 895 height 108
click at [274, 312] on div "rdw-inline-control" at bounding box center [344, 313] width 166 height 18
click at [275, 309] on img "rdw-inline-control" at bounding box center [273, 312] width 7 height 7
click at [1118, 560] on button "Send" at bounding box center [1115, 570] width 77 height 21
